Goal: Check status: Check status

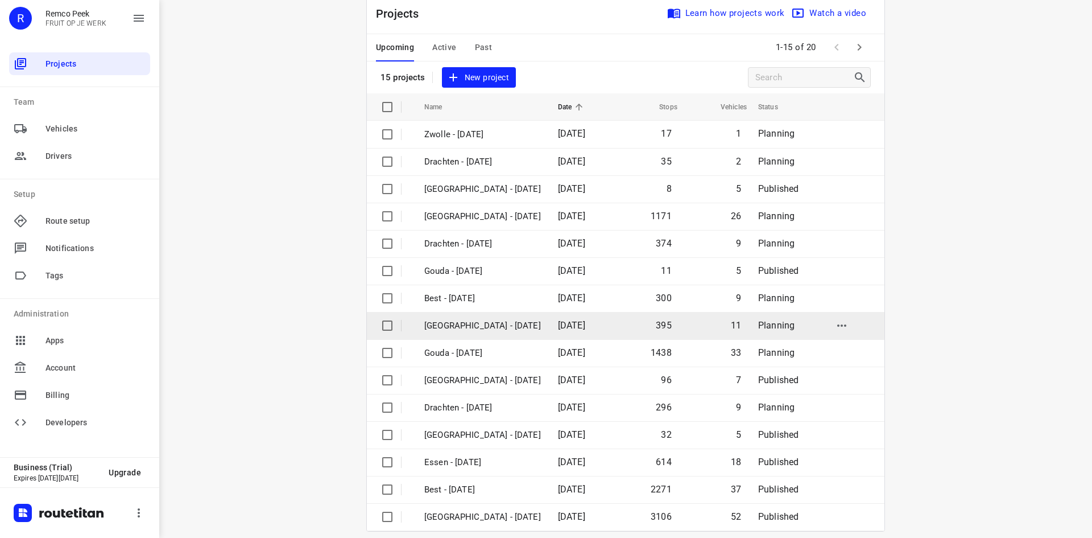
scroll to position [38, 0]
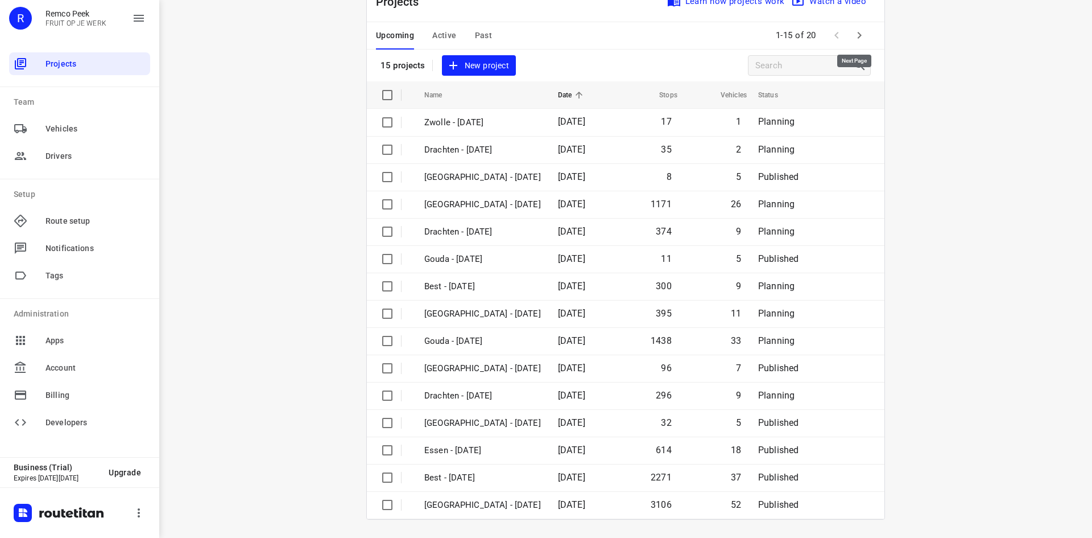
click at [860, 35] on icon "button" at bounding box center [860, 35] width 14 height 14
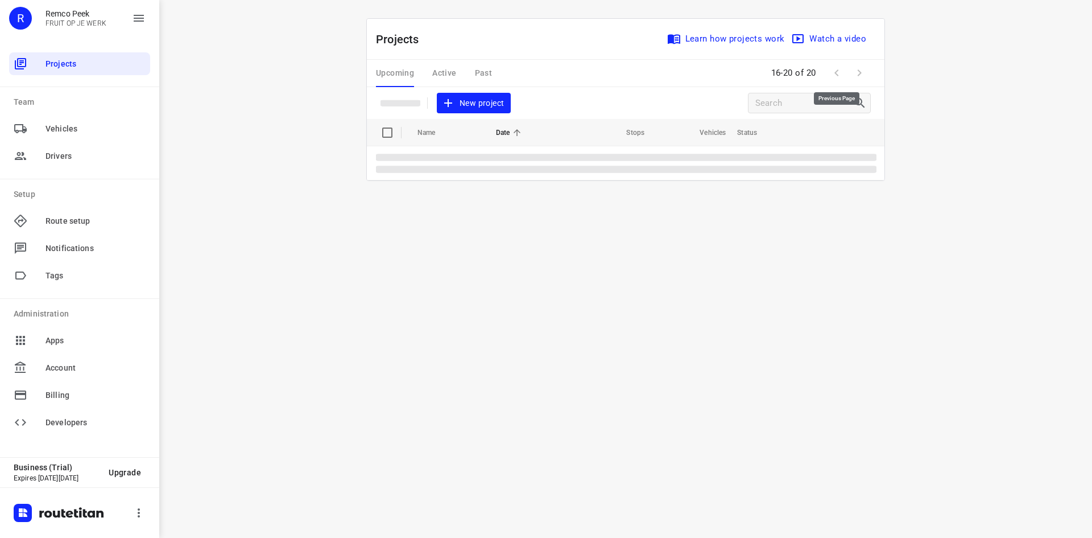
scroll to position [0, 0]
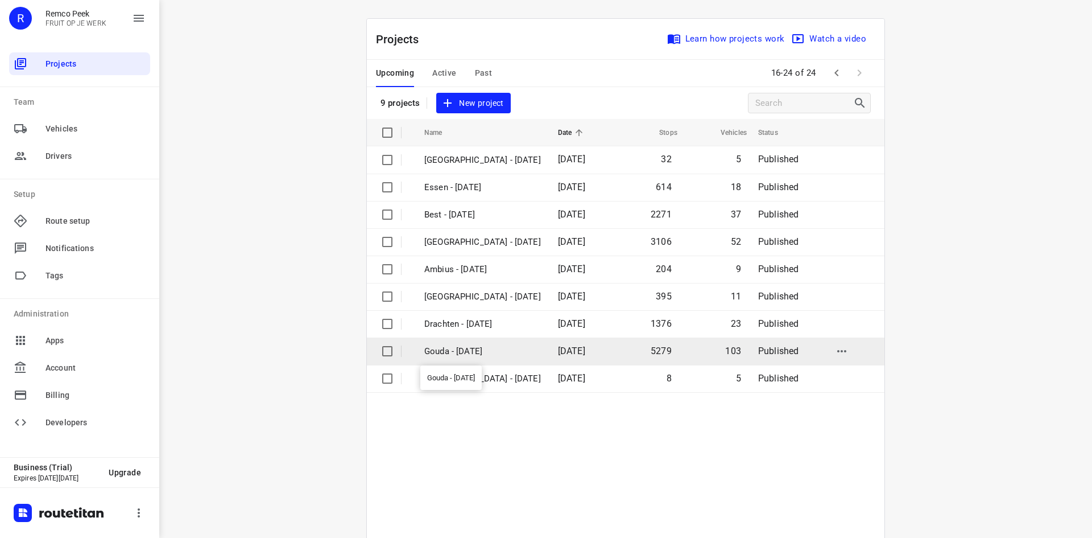
click at [468, 346] on p "Gouda - Monday" at bounding box center [482, 351] width 117 height 13
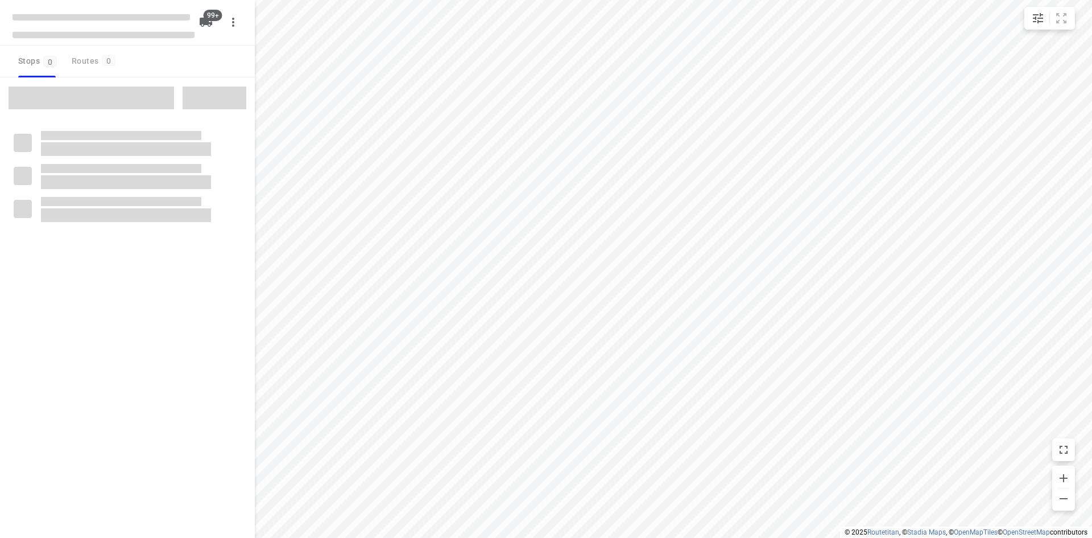
checkbox input "true"
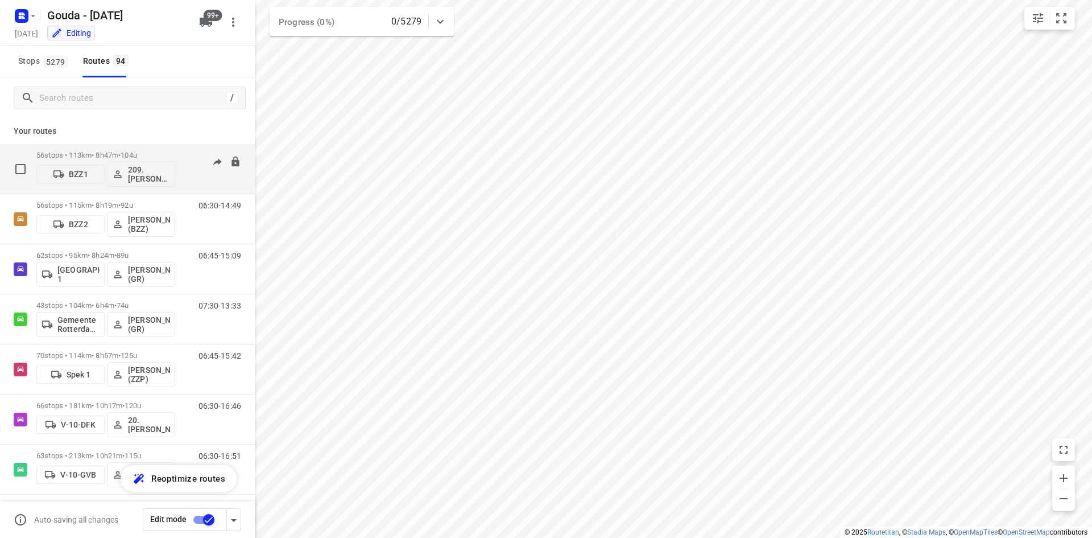
click at [152, 147] on div "56 stops • 113km • 8h47m • 104u BZZ1 209.Omar Katolo (BZZ)" at bounding box center [105, 168] width 139 height 47
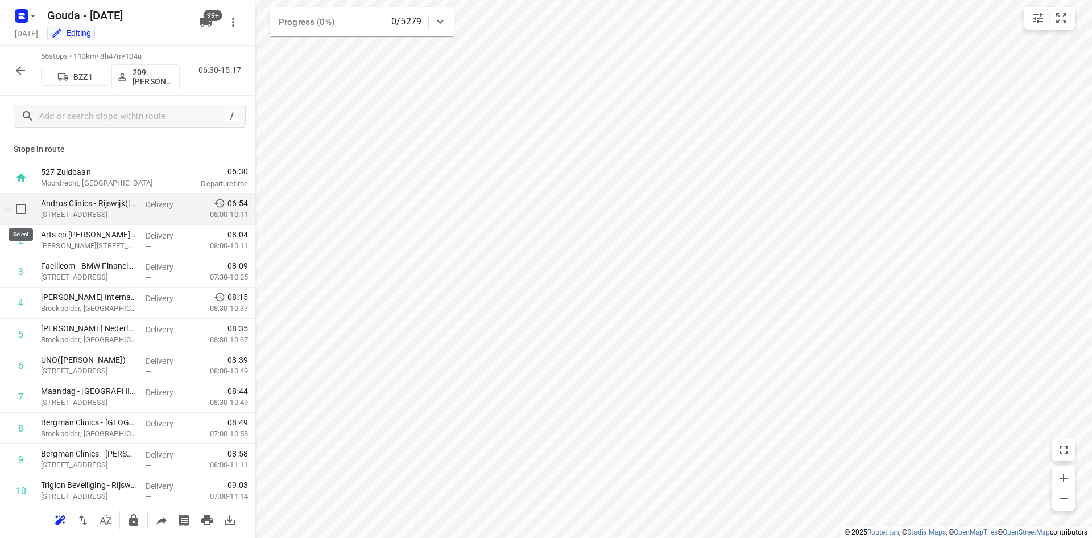
click at [22, 211] on input "checkbox" at bounding box center [21, 208] width 23 height 23
checkbox input "true"
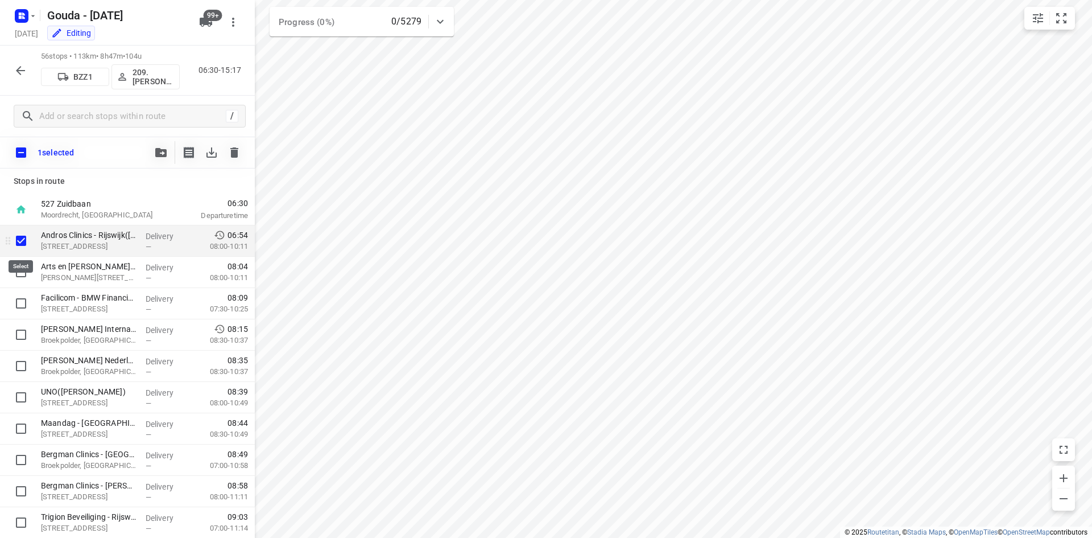
click at [18, 240] on input "checkbox" at bounding box center [21, 240] width 23 height 23
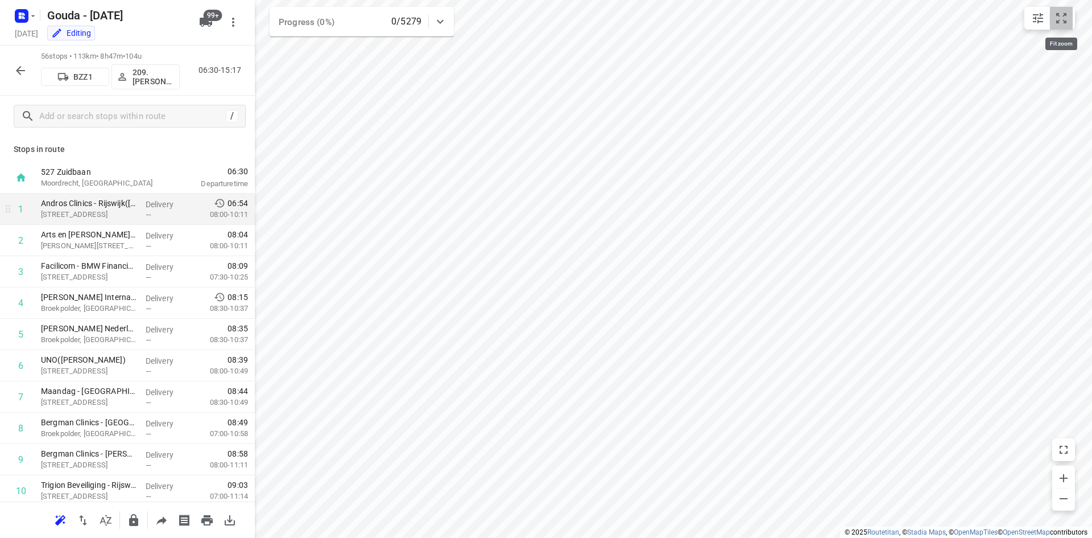
click at [1059, 19] on icon "small contained button group" at bounding box center [1062, 18] width 14 height 14
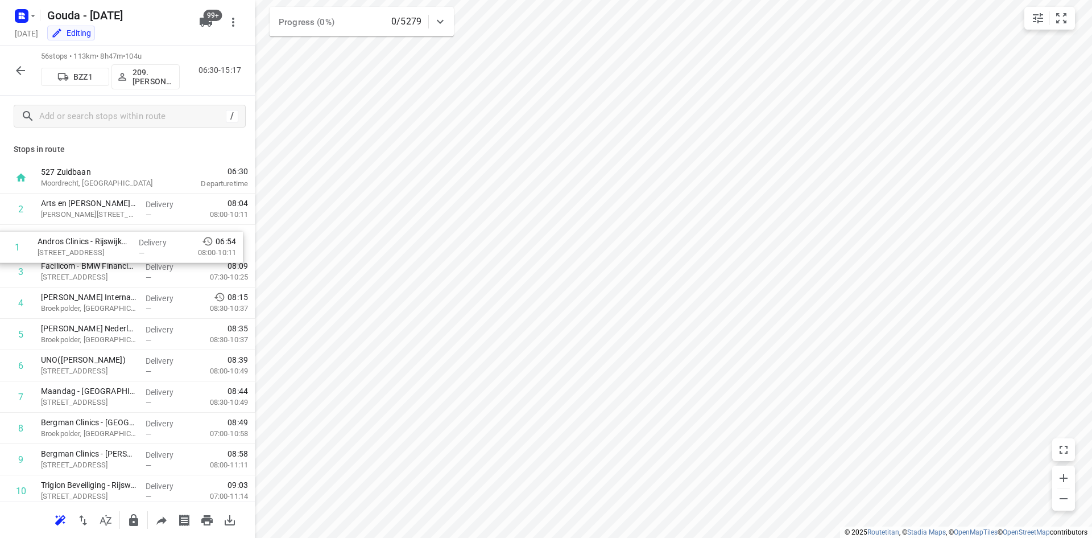
drag, startPoint x: 108, startPoint y: 210, endPoint x: 105, endPoint y: 253, distance: 42.8
drag, startPoint x: 109, startPoint y: 237, endPoint x: 110, endPoint y: 206, distance: 31.3
click at [28, 74] on button "button" at bounding box center [20, 70] width 23 height 23
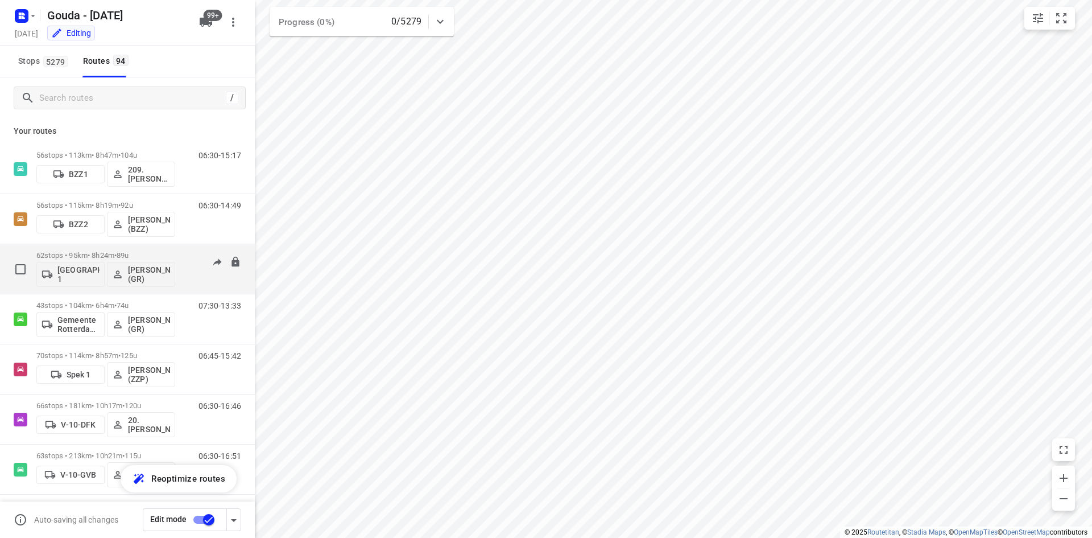
scroll to position [512, 0]
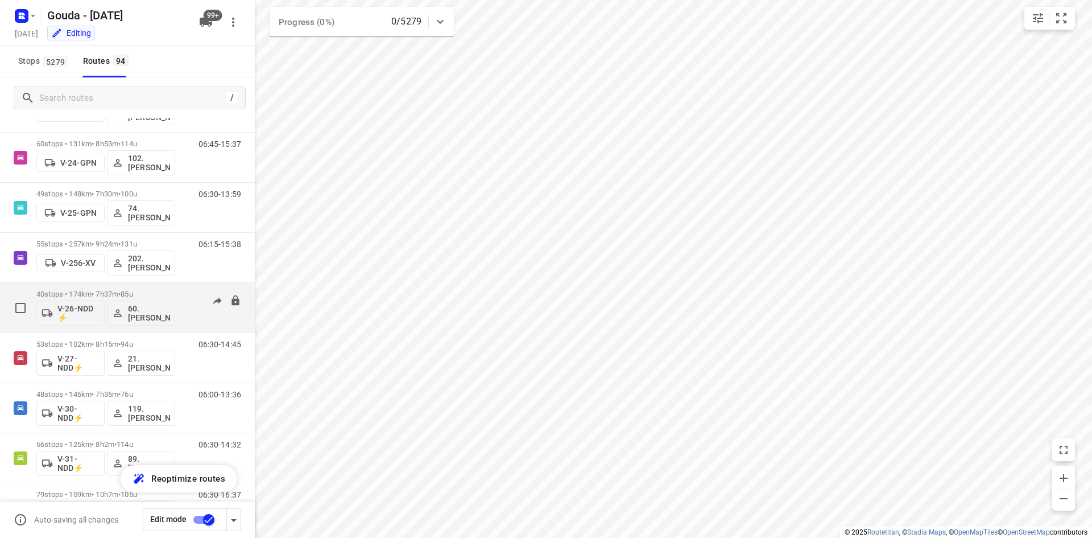
click at [109, 288] on div "40 stops • 174km • 7h37m • 85u V-26-NDD ⚡ 60. Peter Stuurman" at bounding box center [105, 307] width 139 height 47
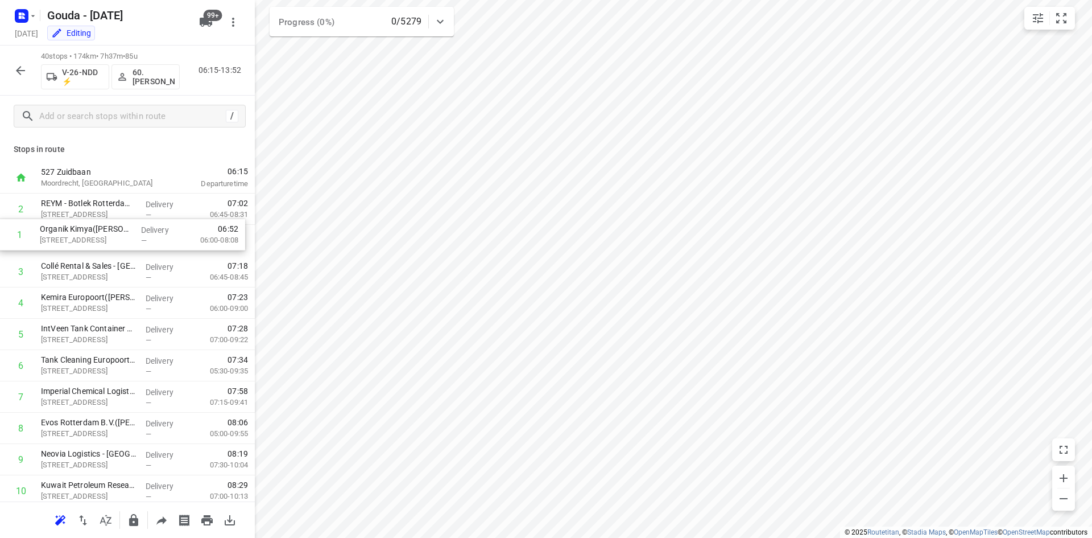
drag, startPoint x: 81, startPoint y: 210, endPoint x: 81, endPoint y: 241, distance: 30.7
drag, startPoint x: 109, startPoint y: 240, endPoint x: 105, endPoint y: 201, distance: 39.0
click at [20, 65] on icon "button" at bounding box center [21, 71] width 14 height 14
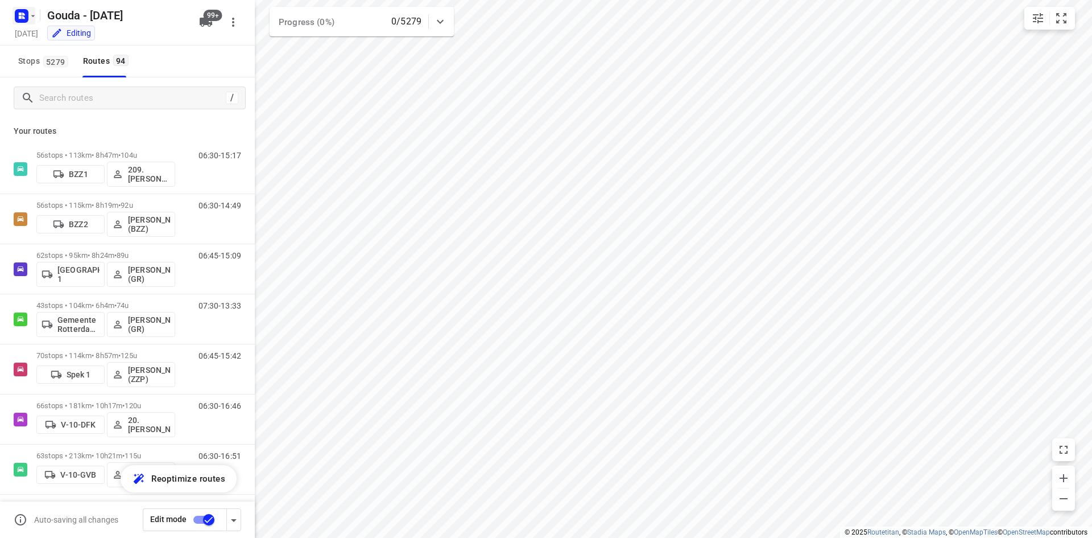
click at [26, 18] on rect "button" at bounding box center [22, 16] width 14 height 14
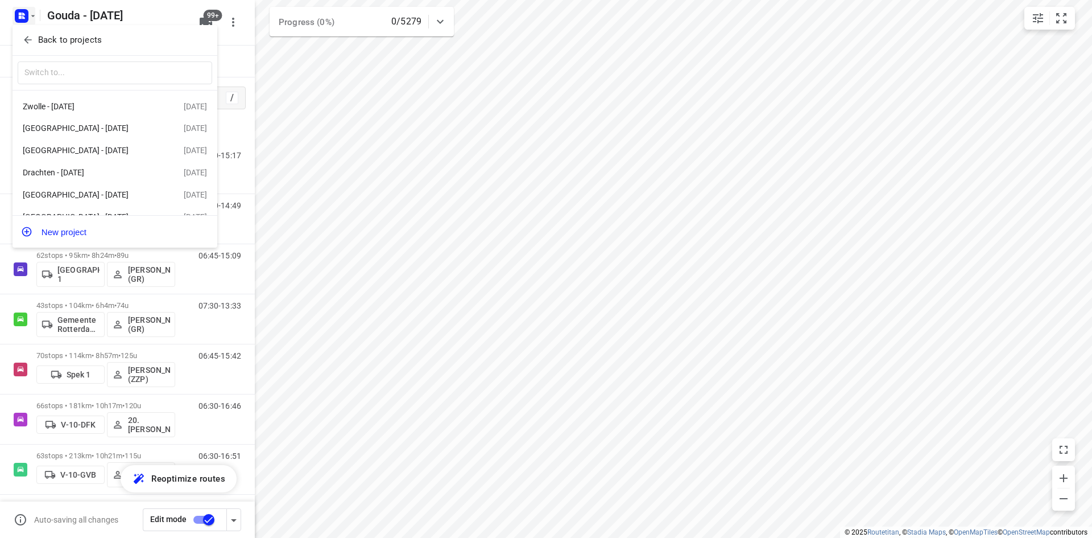
click at [46, 44] on p "Back to projects" at bounding box center [70, 40] width 64 height 13
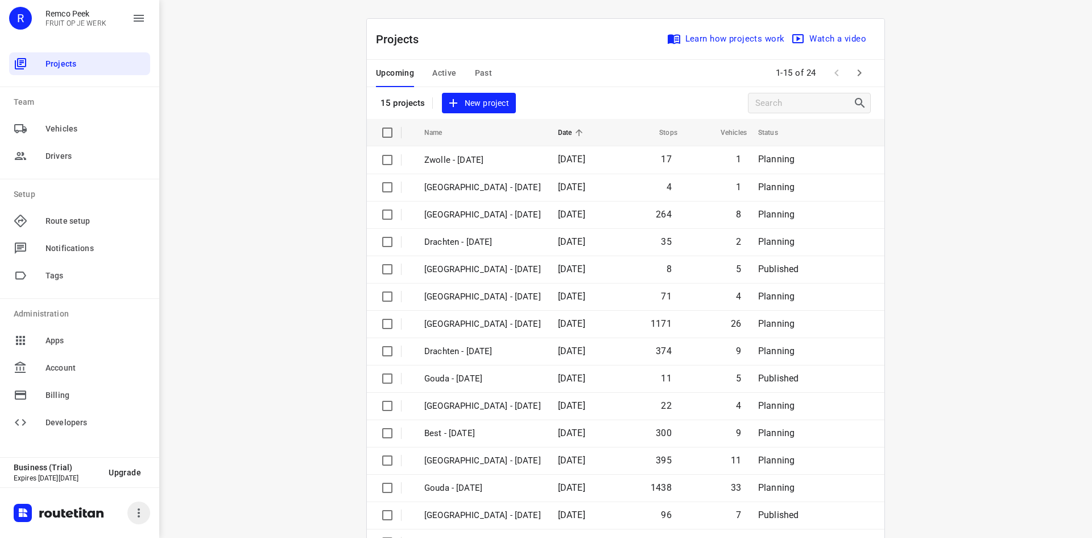
click at [138, 513] on icon "button" at bounding box center [139, 512] width 2 height 9
click at [251, 472] on div at bounding box center [546, 269] width 1092 height 538
drag, startPoint x: 365, startPoint y: 37, endPoint x: 425, endPoint y: 40, distance: 60.4
click at [424, 40] on div "Projects Learn how projects work Watch a video 15 projects New project Name Dat…" at bounding box center [626, 287] width 546 height 539
click at [426, 40] on div "Projects Learn how projects work Watch a video" at bounding box center [626, 39] width 518 height 41
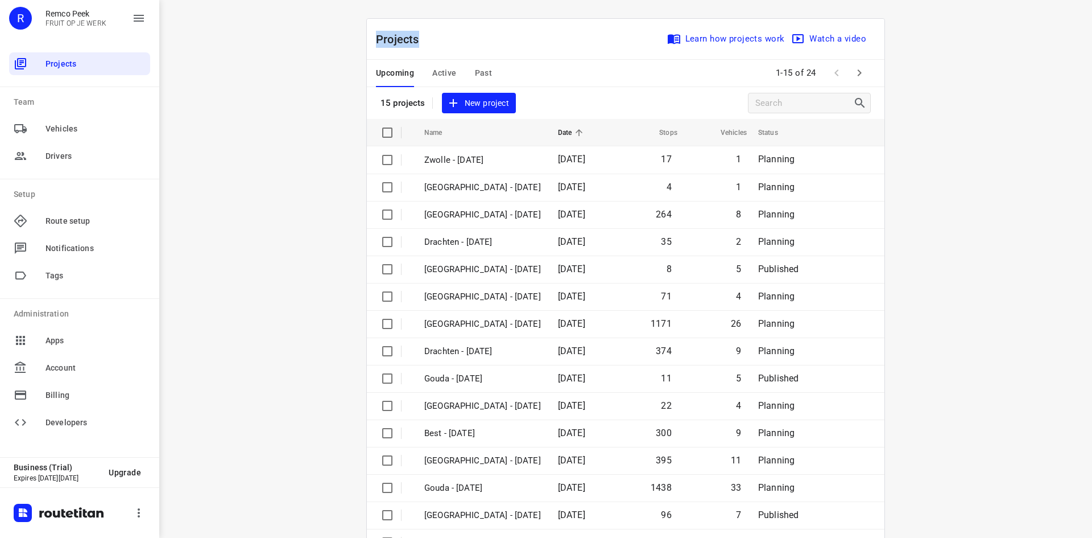
click at [381, 36] on p "Projects" at bounding box center [402, 39] width 52 height 17
click at [143, 511] on icon "button" at bounding box center [139, 513] width 14 height 14
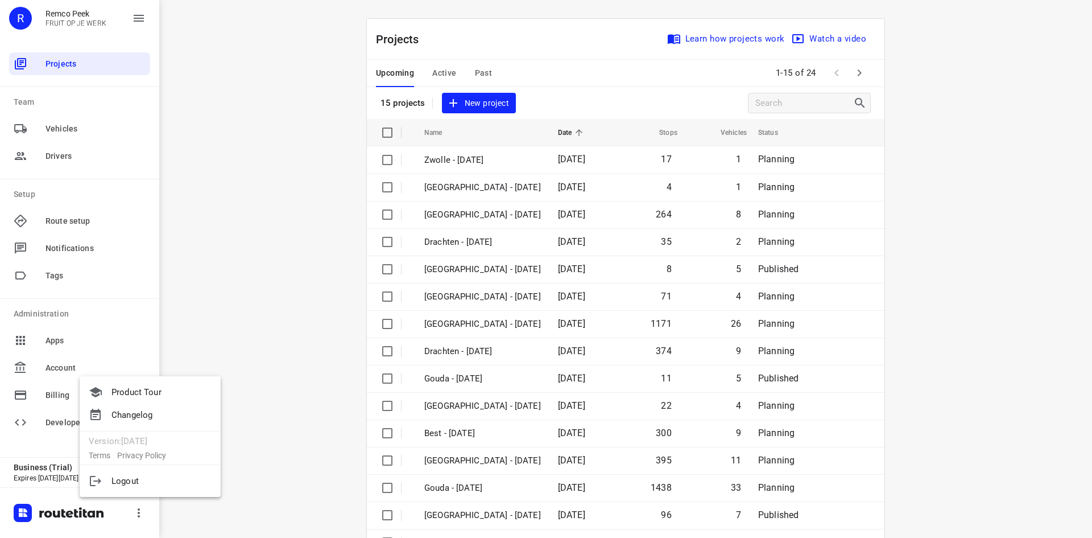
click at [237, 459] on div at bounding box center [546, 269] width 1092 height 538
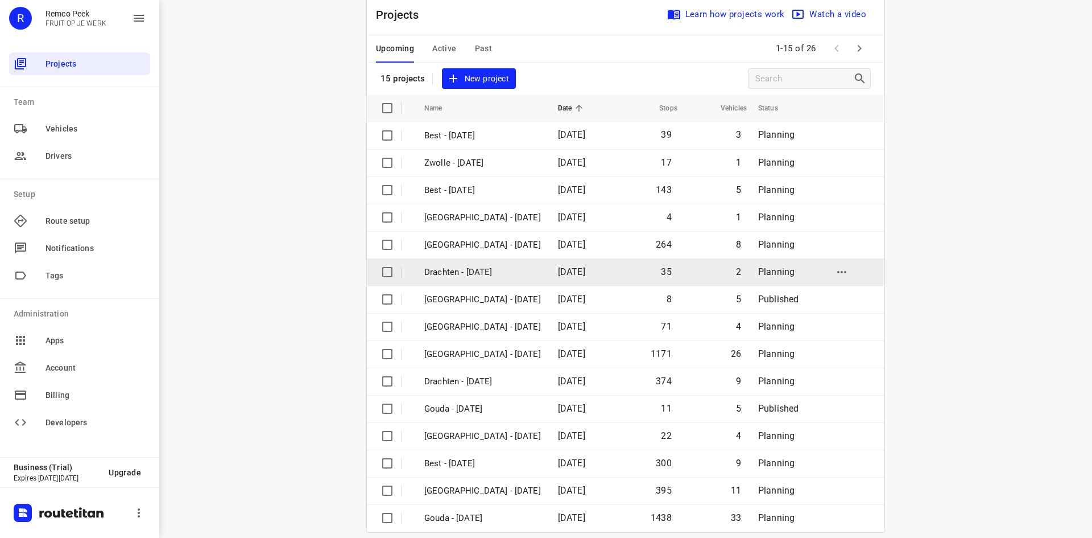
scroll to position [38, 0]
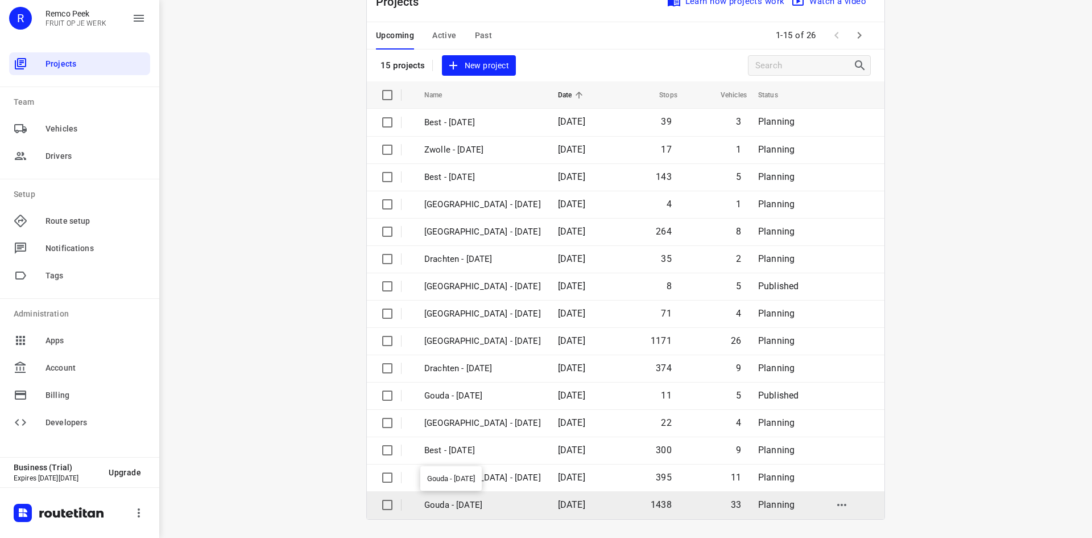
click at [508, 499] on p "Gouda - [DATE]" at bounding box center [482, 504] width 117 height 13
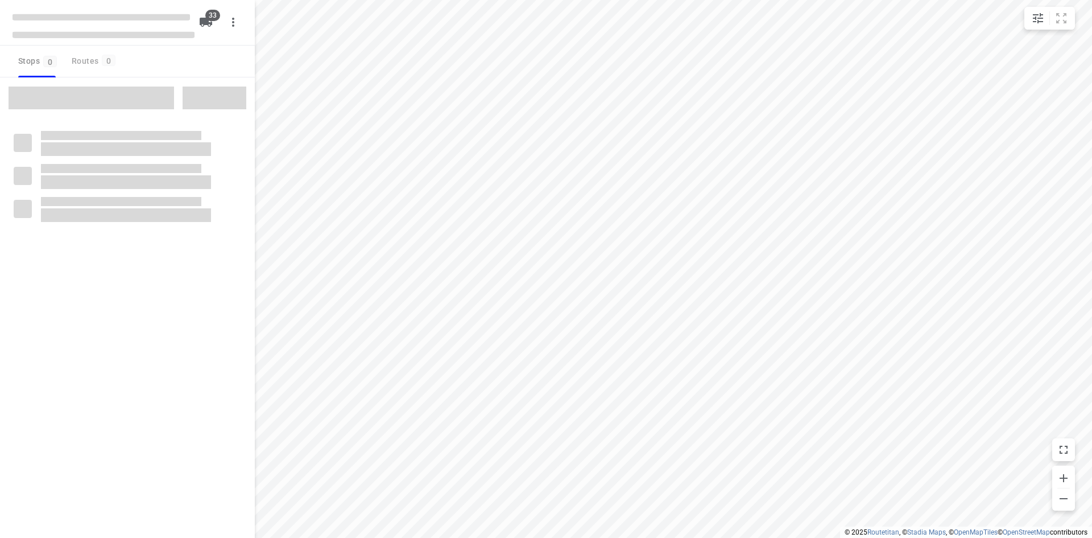
checkbox input "true"
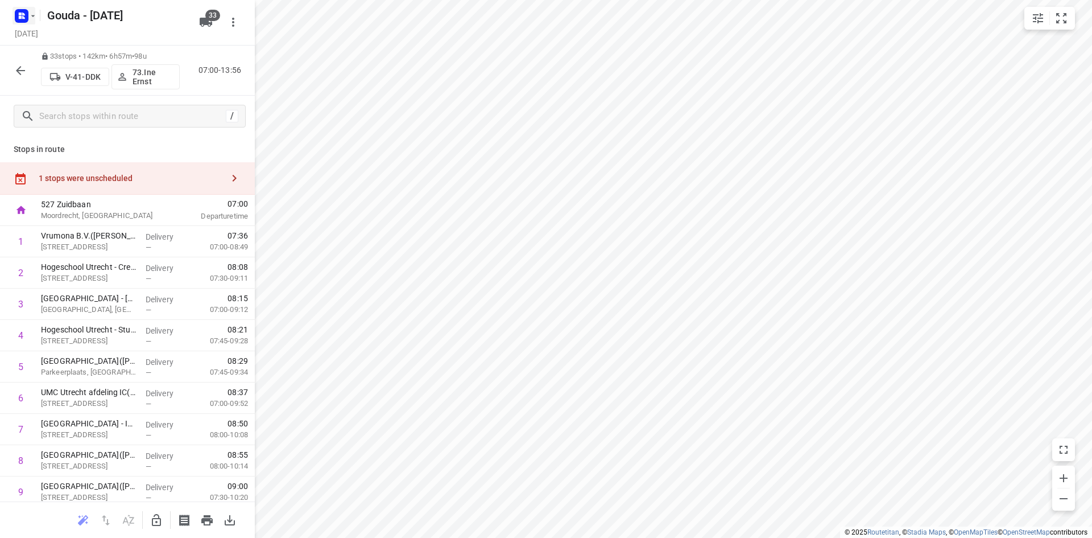
click at [24, 10] on rect "button" at bounding box center [22, 16] width 14 height 14
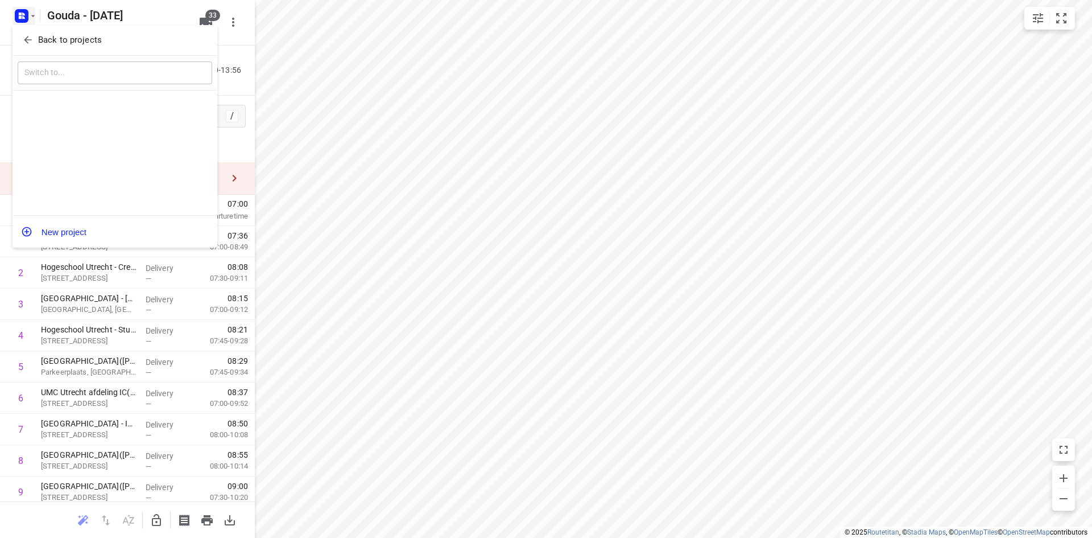
click at [34, 26] on div "Back to projects" at bounding box center [115, 40] width 205 height 31
click at [47, 45] on p "Back to projects" at bounding box center [70, 40] width 64 height 13
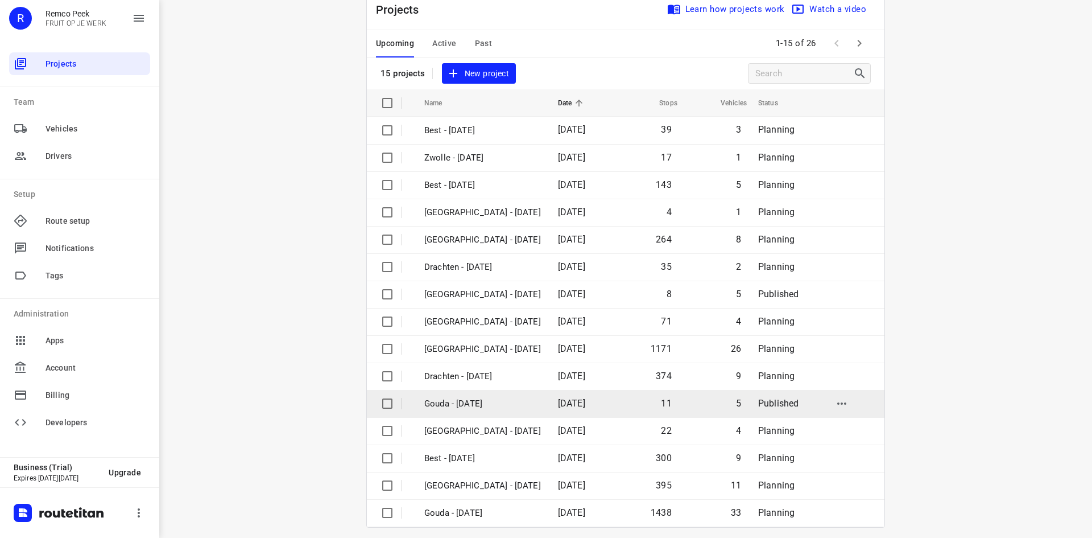
scroll to position [38, 0]
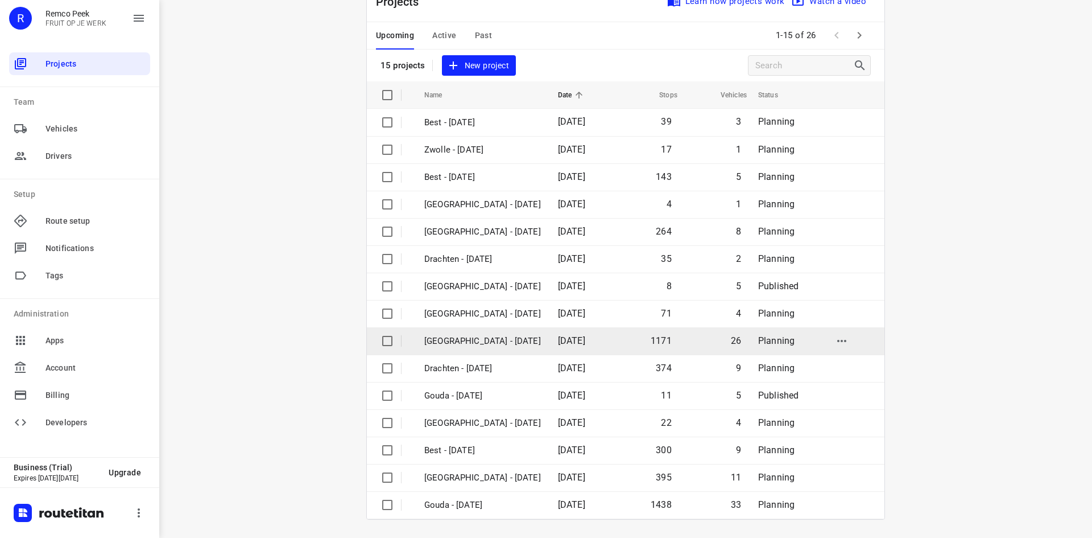
click at [509, 338] on p "[GEOGRAPHIC_DATA] - [DATE]" at bounding box center [482, 341] width 117 height 13
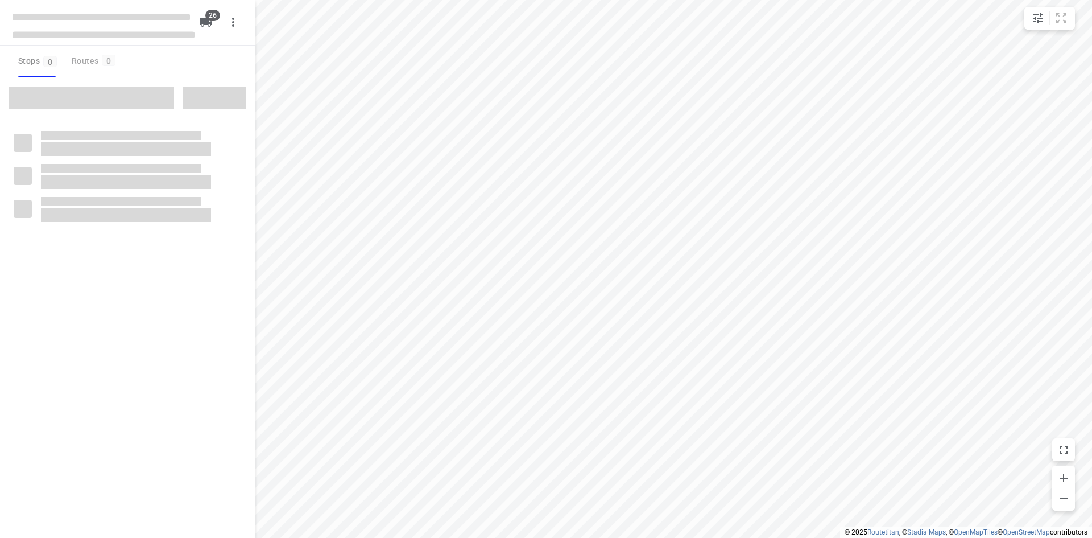
checkbox input "true"
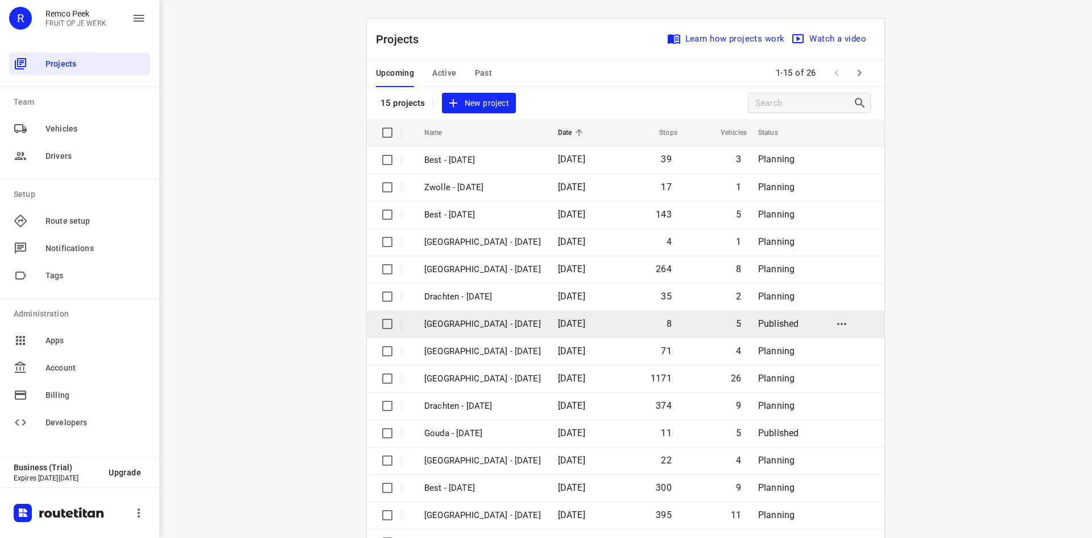
scroll to position [38, 0]
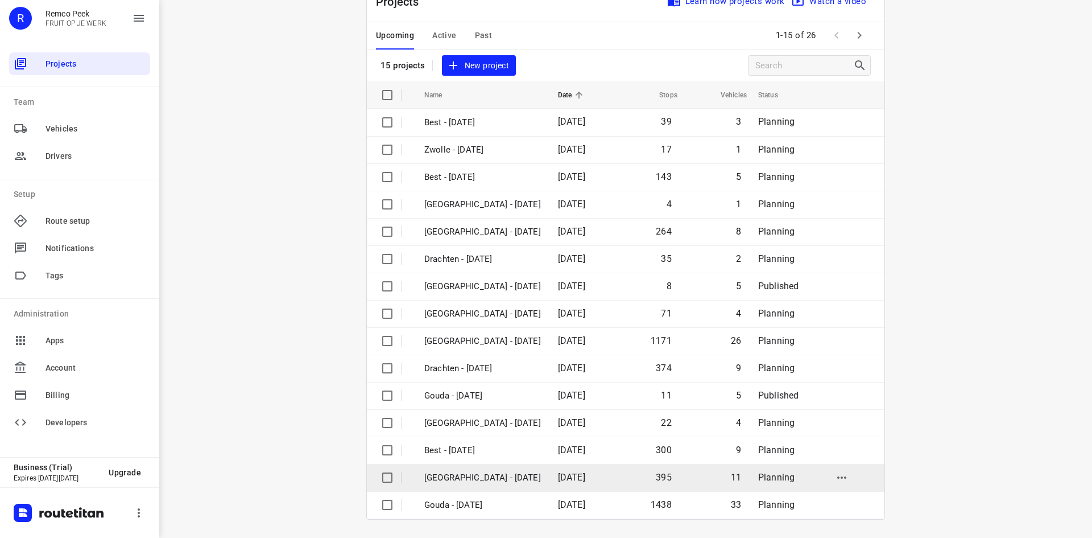
click at [488, 478] on p "[GEOGRAPHIC_DATA] - [DATE]" at bounding box center [482, 477] width 117 height 13
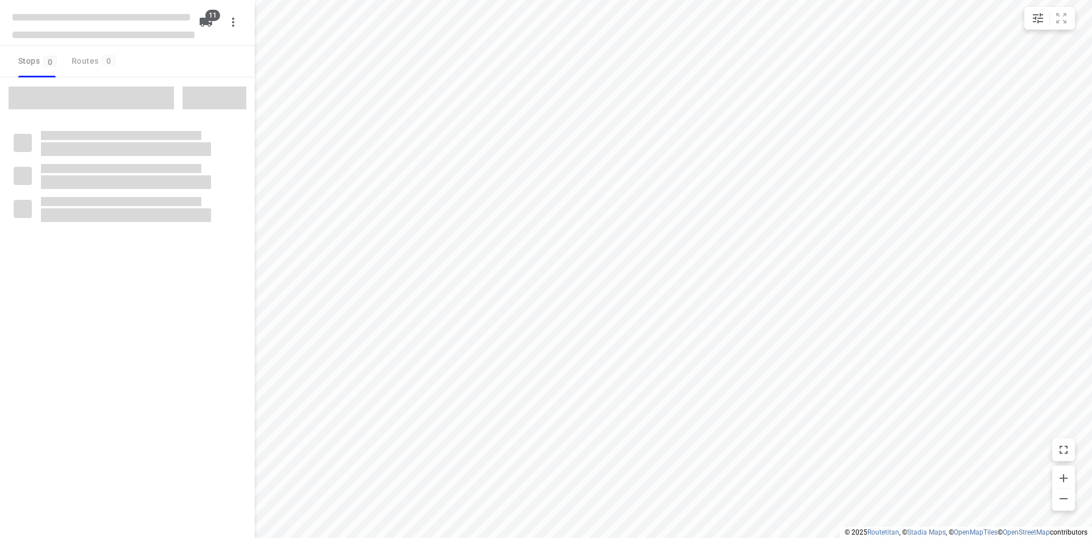
checkbox input "true"
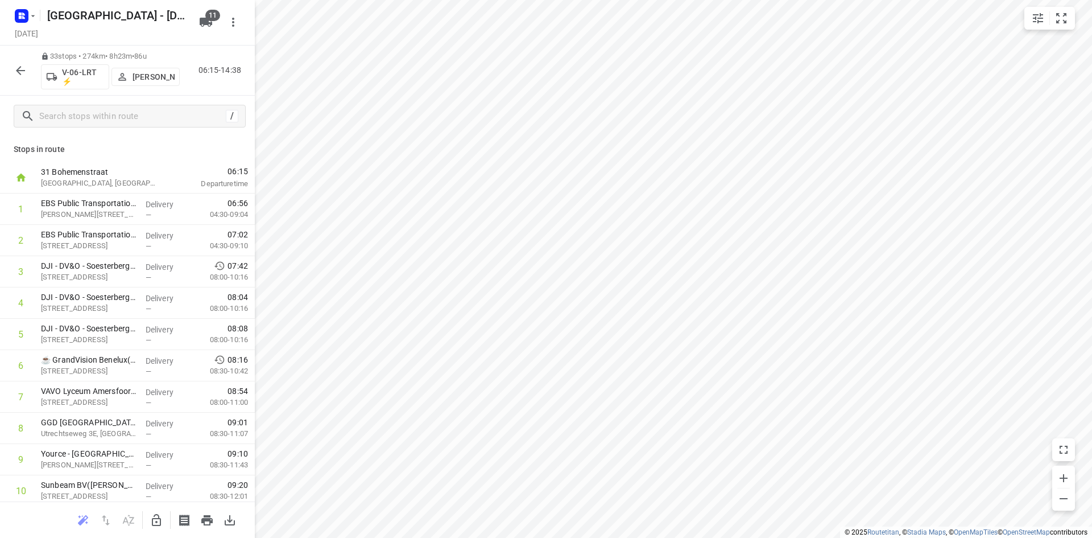
click at [24, 26] on div "[GEOGRAPHIC_DATA] - [DATE] [DATE]" at bounding box center [104, 22] width 182 height 40
click at [35, 21] on div at bounding box center [23, 16] width 27 height 22
click at [32, 18] on icon "button" at bounding box center [32, 15] width 9 height 9
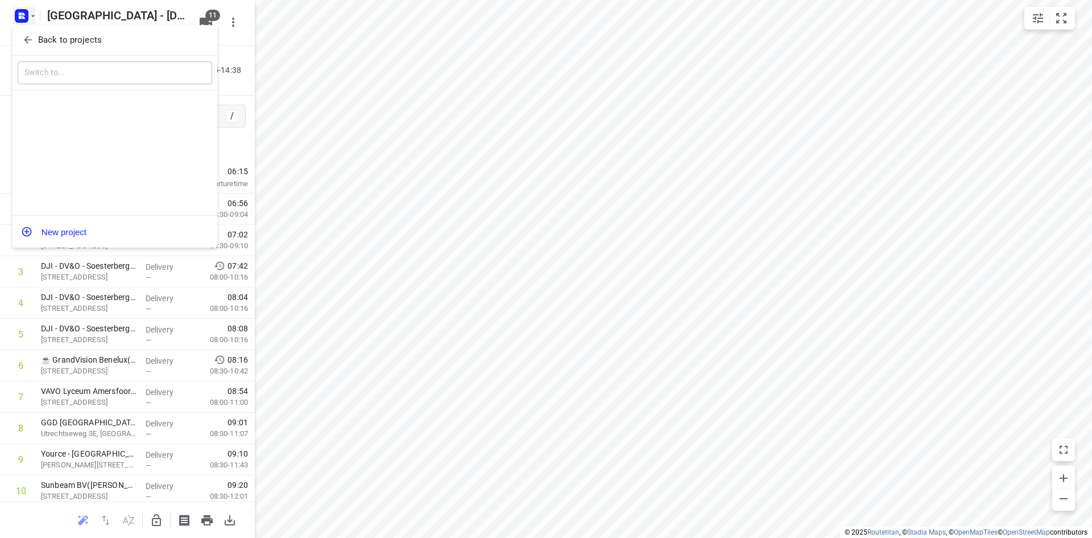
click at [45, 31] on button "Back to projects" at bounding box center [115, 40] width 195 height 19
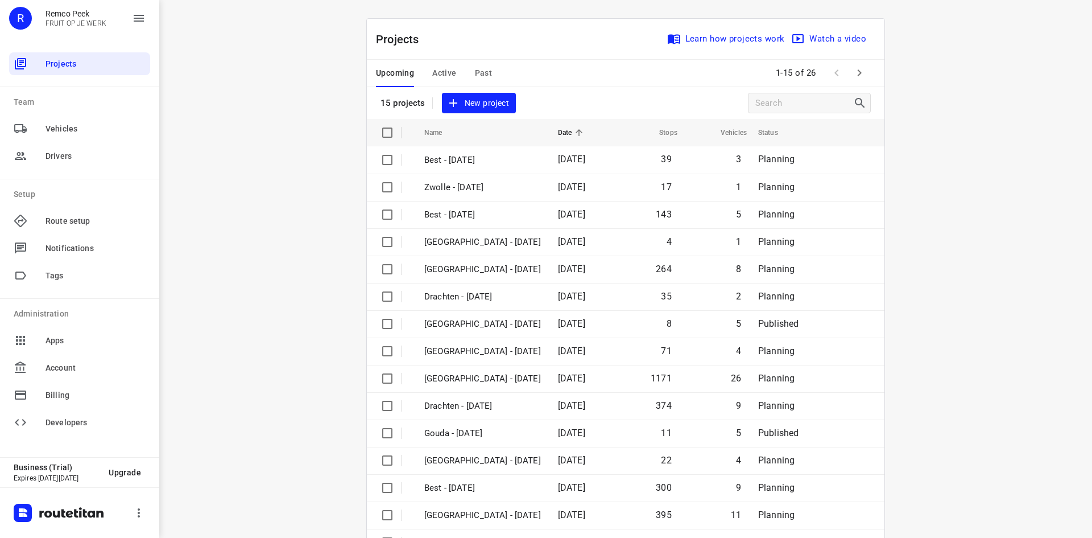
click at [486, 72] on span "Past" at bounding box center [484, 73] width 18 height 14
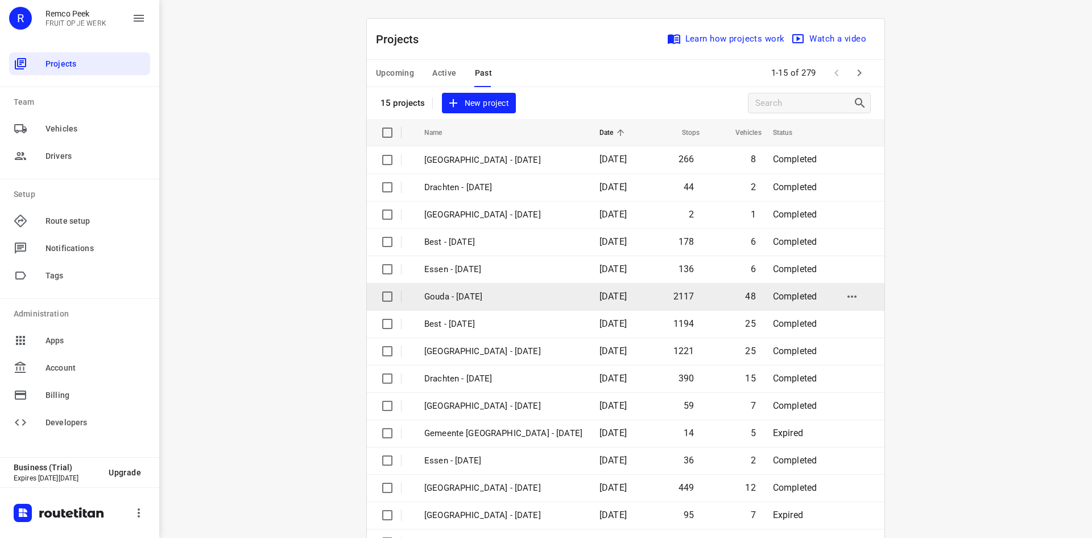
click at [544, 292] on p "Gouda - [DATE]" at bounding box center [503, 296] width 158 height 13
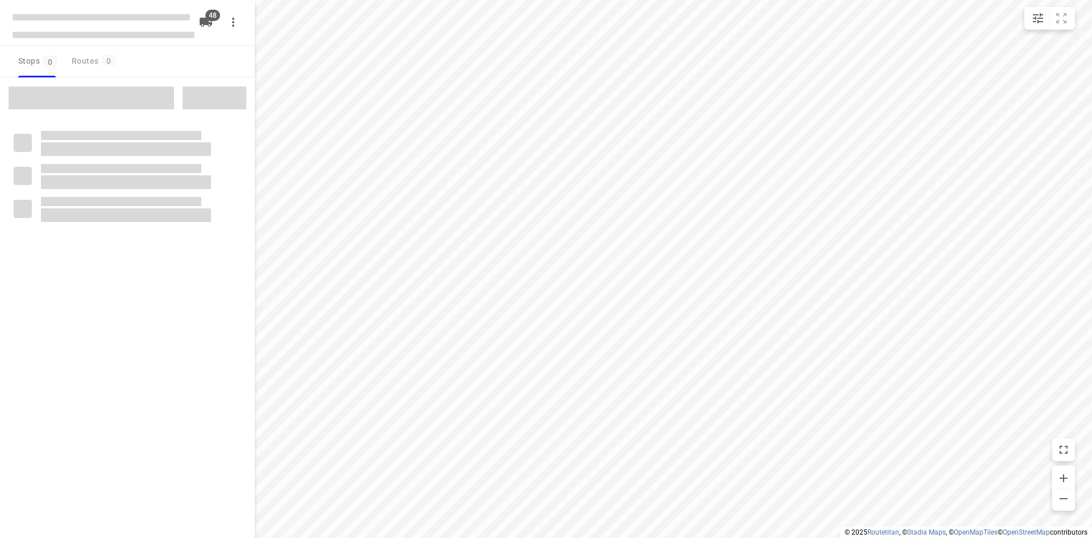
checkbox input "true"
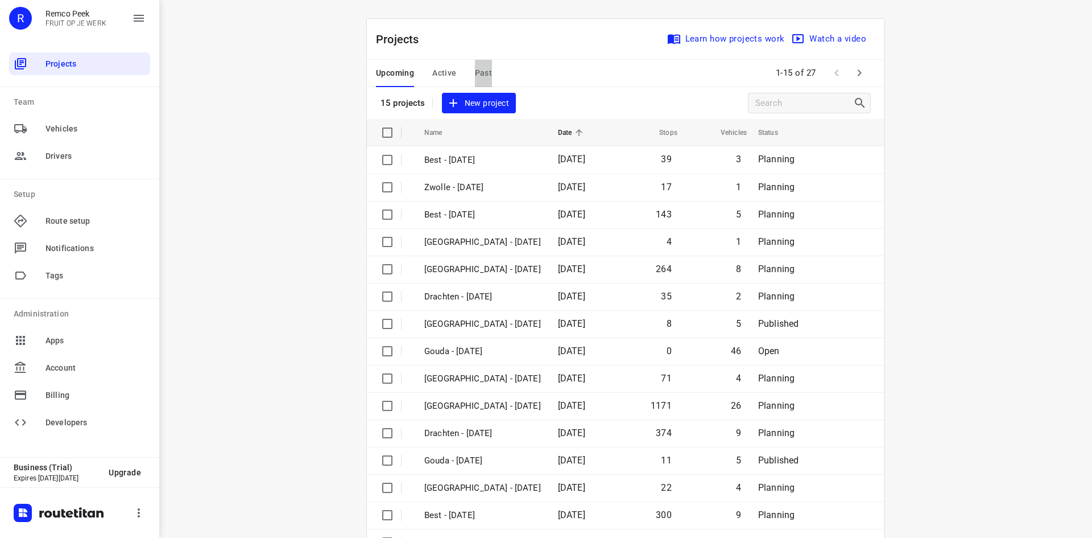
click at [481, 71] on span "Past" at bounding box center [484, 73] width 18 height 14
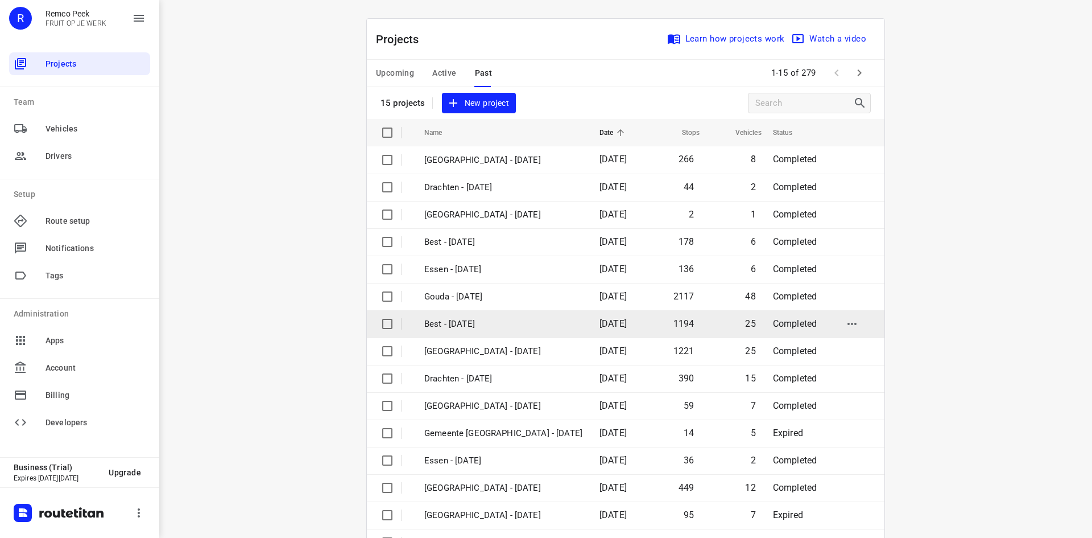
click at [479, 325] on p "Best - Wednesday" at bounding box center [503, 323] width 158 height 13
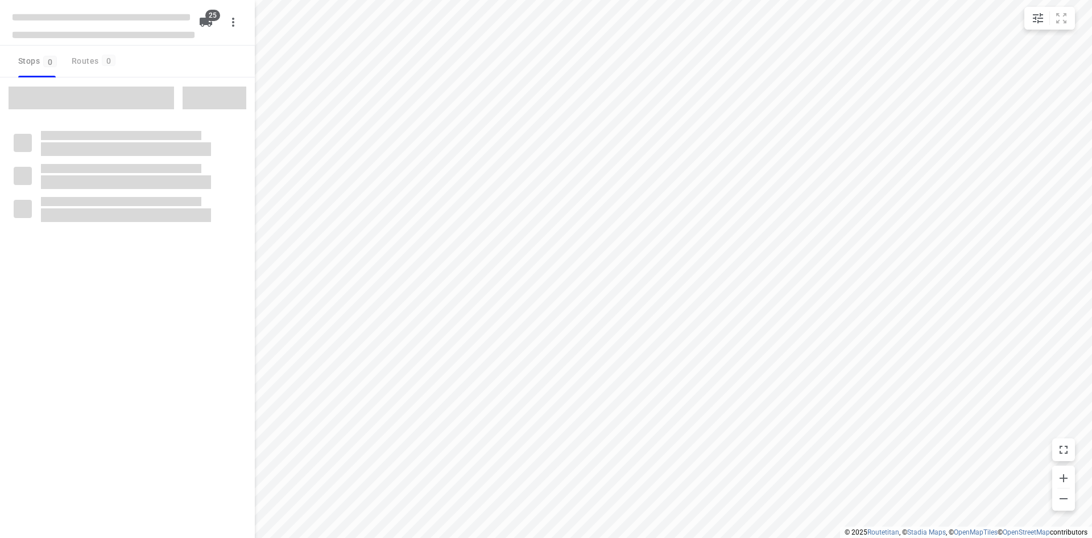
checkbox input "true"
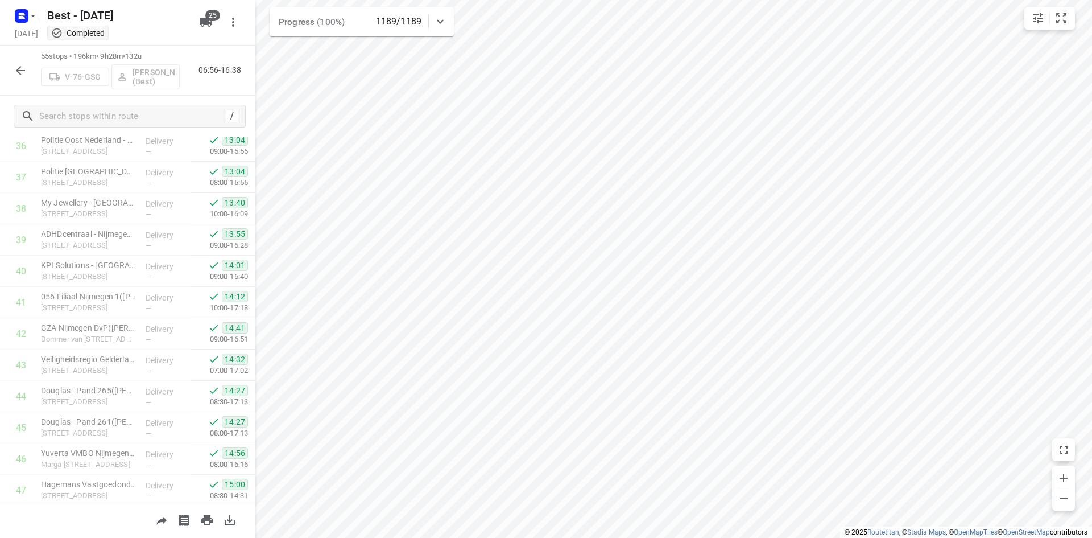
scroll to position [1477, 0]
